Goal: Task Accomplishment & Management: Use online tool/utility

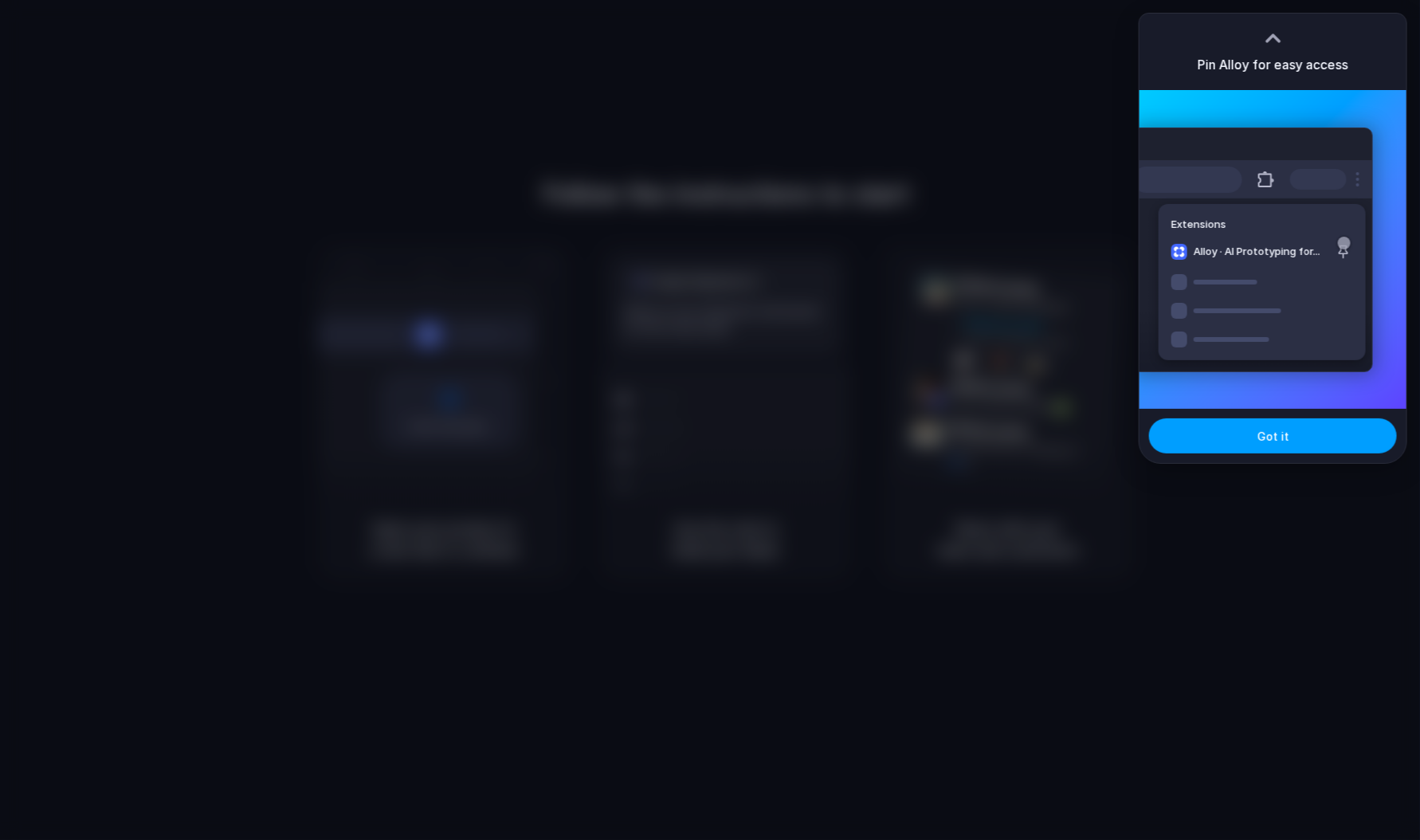
click at [1252, 443] on button "Got it" at bounding box center [1272, 436] width 248 height 36
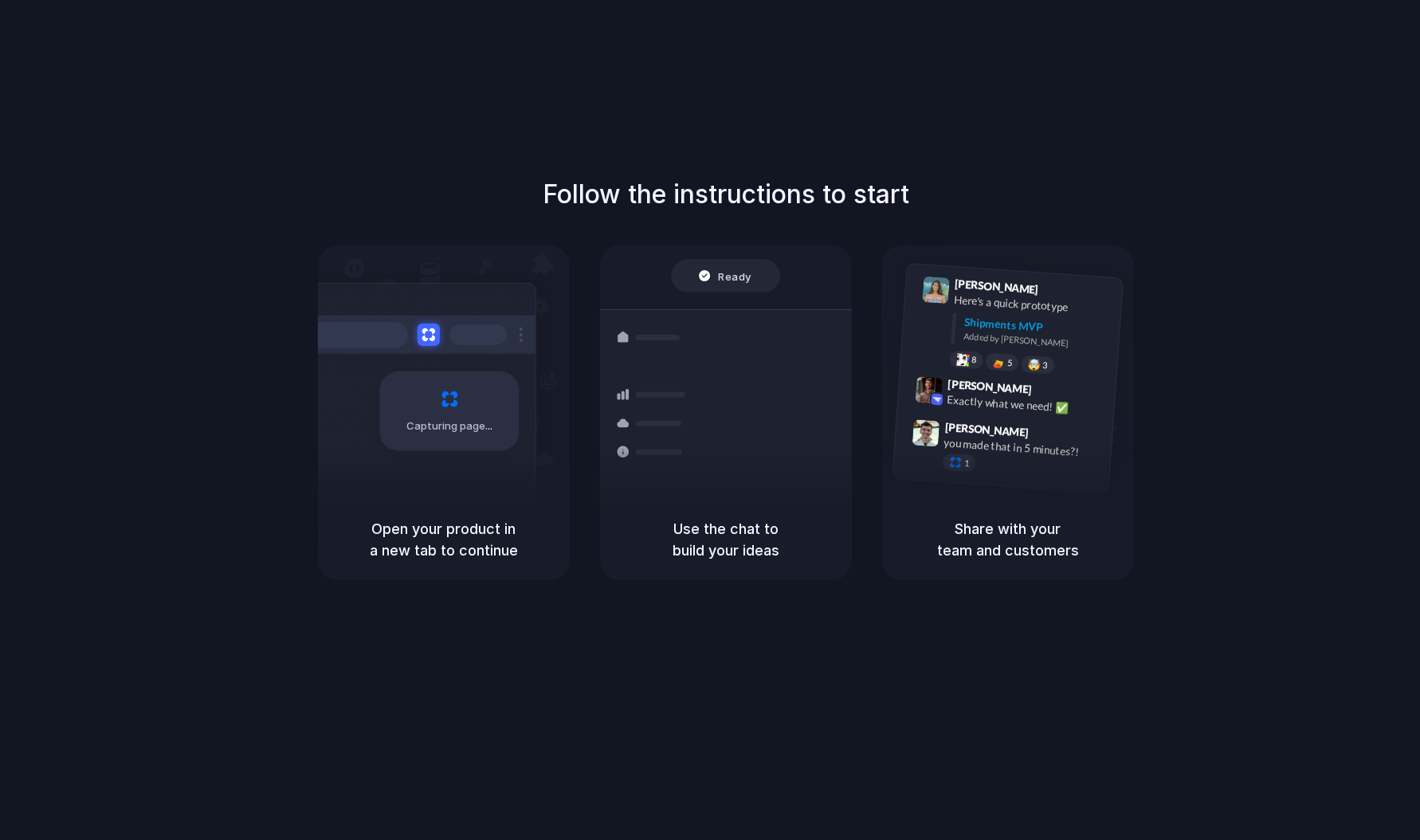
click at [710, 420] on div at bounding box center [710, 420] width 0 height 0
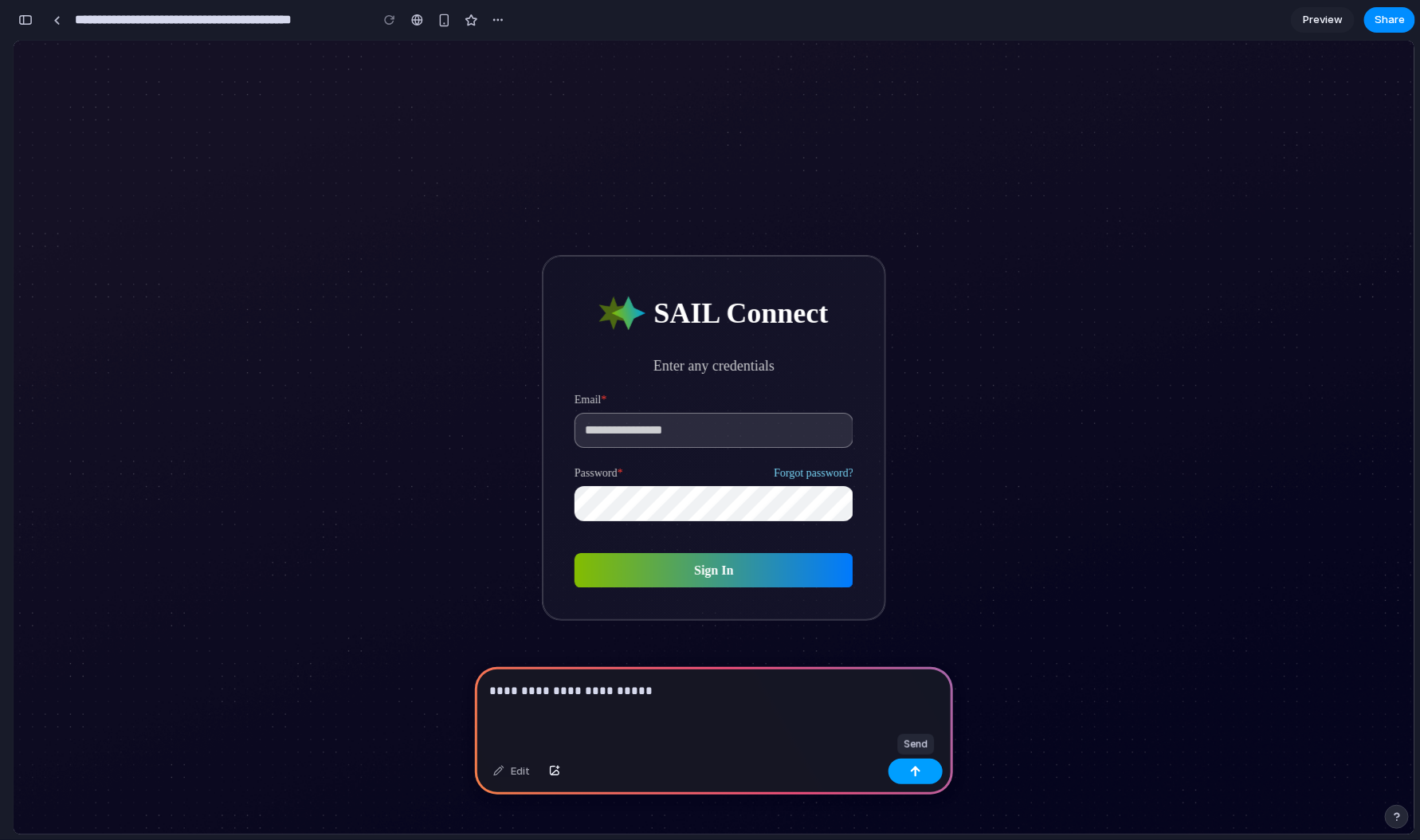
click at [924, 774] on button "button" at bounding box center [915, 771] width 54 height 26
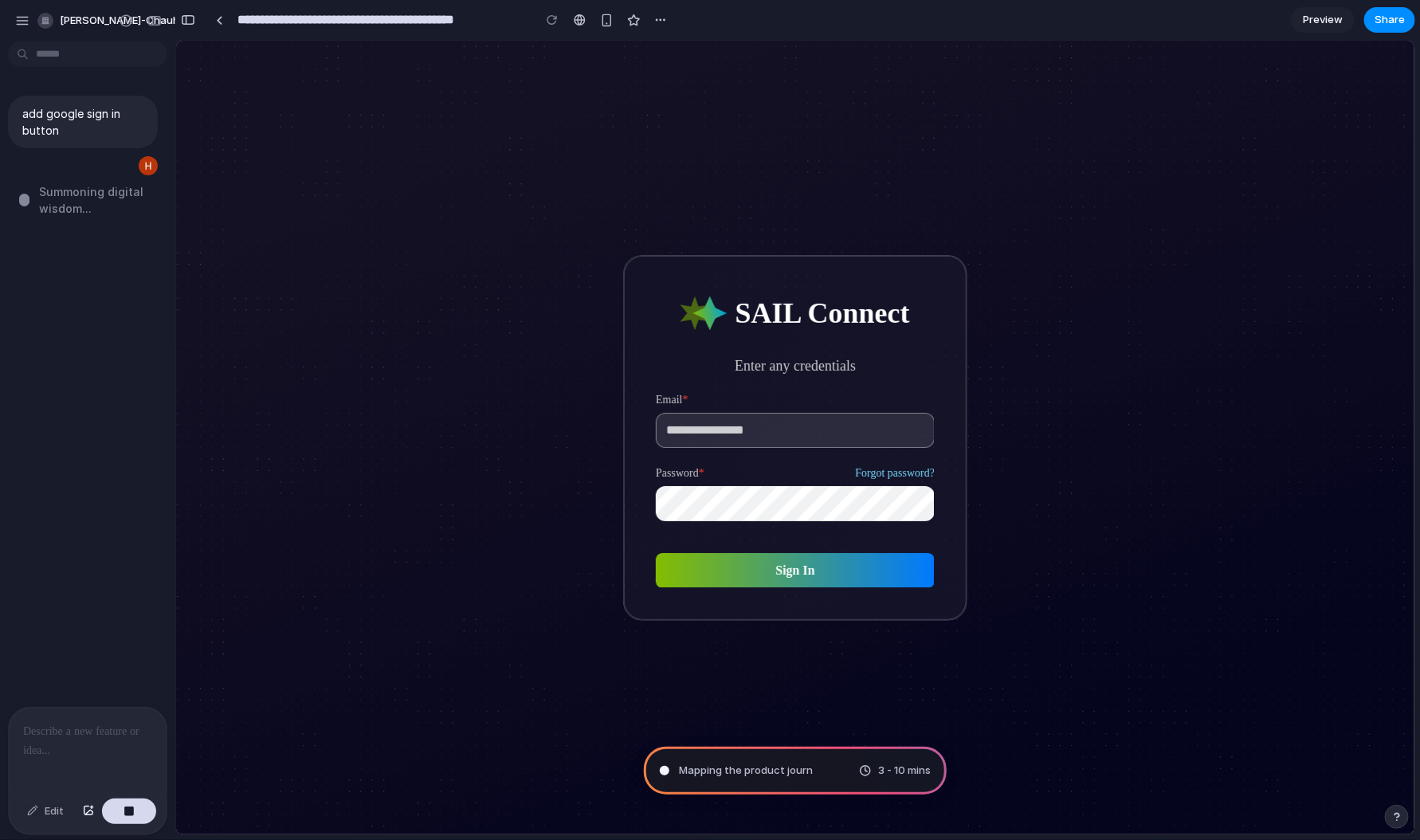
type input "**********"
